Goal: Transaction & Acquisition: Download file/media

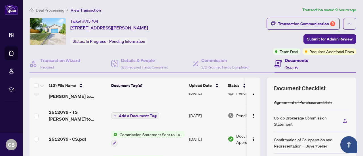
scroll to position [30, 0]
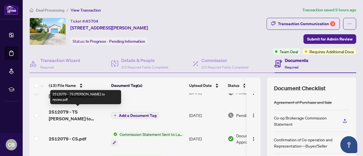
click at [81, 112] on span "2512079 - TS [PERSON_NAME] to review.pdf" at bounding box center [78, 116] width 58 height 14
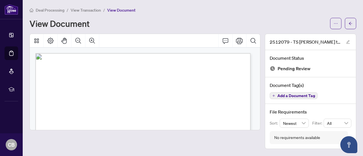
click at [337, 23] on icon "ellipsis" at bounding box center [335, 23] width 3 height 1
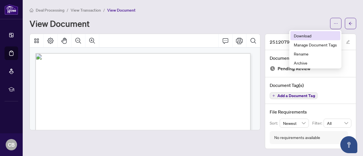
click at [308, 34] on span "Download" at bounding box center [315, 36] width 43 height 6
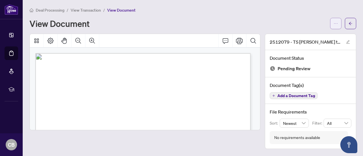
click at [334, 26] on button "button" at bounding box center [335, 23] width 11 height 11
click at [301, 19] on div "View Document" at bounding box center [178, 23] width 297 height 9
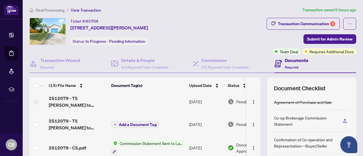
scroll to position [22, 0]
